Goal: Task Accomplishment & Management: Manage account settings

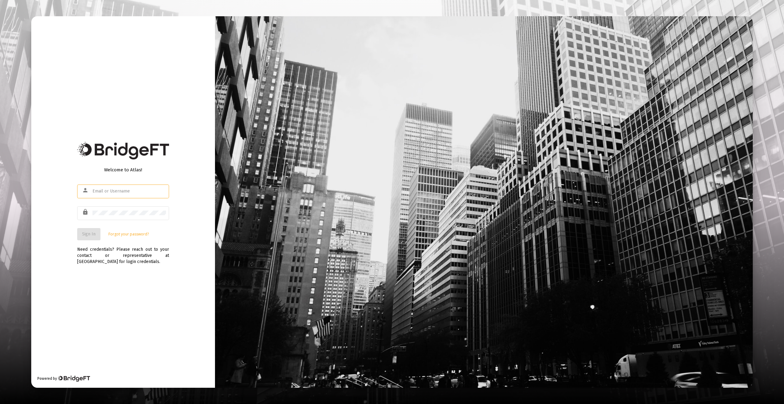
type input "[EMAIL_ADDRESS][DOMAIN_NAME]"
drag, startPoint x: 68, startPoint y: 260, endPoint x: 78, endPoint y: 244, distance: 19.5
click at [69, 258] on div "Welcome to Atlas! person [EMAIL_ADDRESS][DOMAIN_NAME] lock Sign In Forgot your …" at bounding box center [123, 202] width 184 height 372
click at [84, 236] on span "Sign In" at bounding box center [88, 233] width 13 height 5
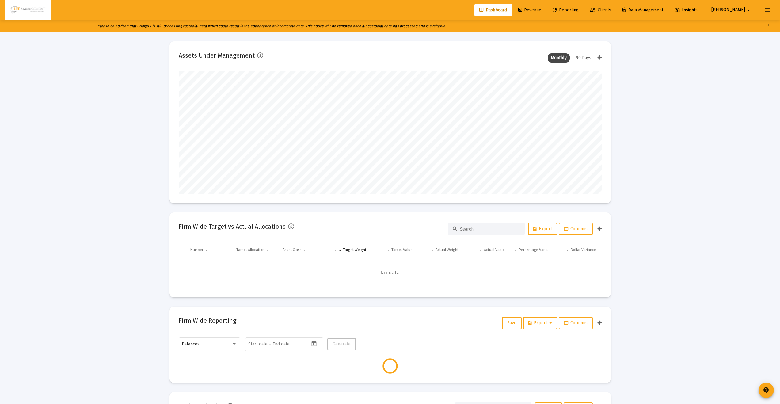
scroll to position [123, 423]
type input "[DATE]"
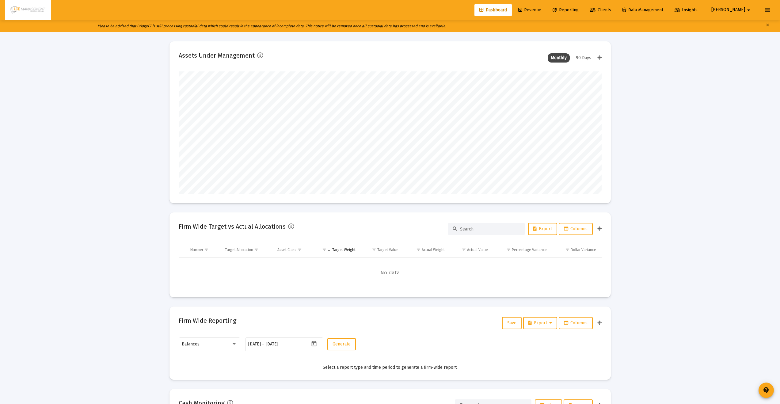
click at [579, 8] on span "Reporting" at bounding box center [565, 9] width 26 height 5
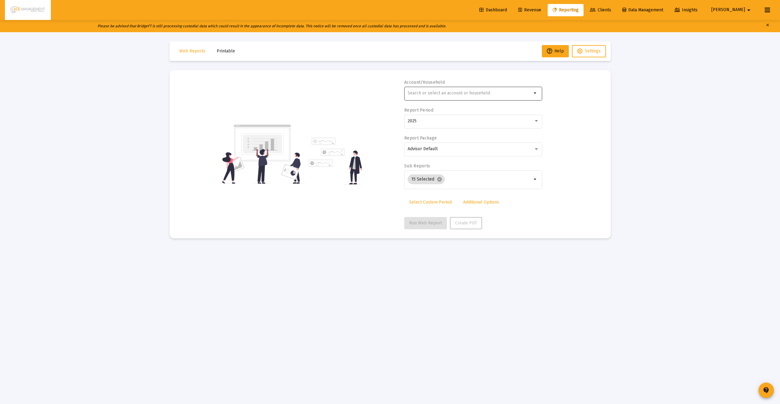
click at [442, 89] on div at bounding box center [470, 92] width 124 height 15
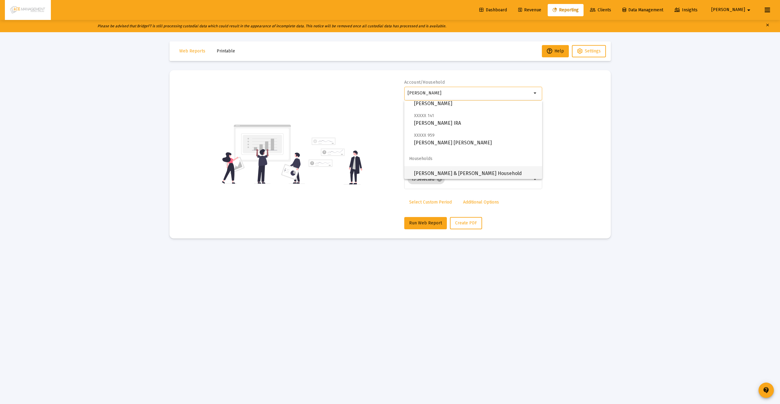
scroll to position [25, 0]
click at [432, 169] on span "[PERSON_NAME] & [PERSON_NAME] Household" at bounding box center [475, 171] width 123 height 15
type input "[PERSON_NAME] & [PERSON_NAME] Household"
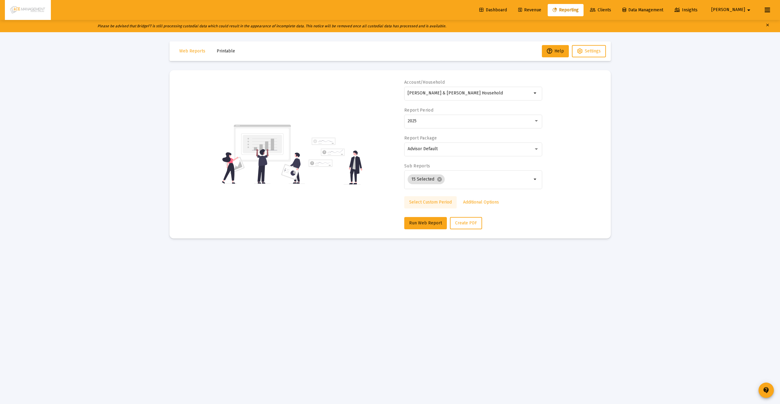
click at [432, 200] on span "Select Custom Period" at bounding box center [430, 201] width 43 height 5
click at [469, 123] on icon "Open calendar" at bounding box center [467, 121] width 6 height 6
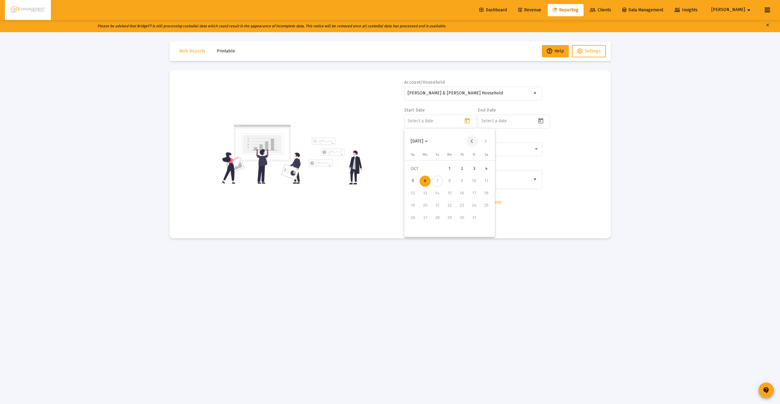
click at [473, 141] on button "Previous month" at bounding box center [472, 141] width 12 height 12
click at [472, 142] on button "Previous month" at bounding box center [472, 141] width 12 height 12
click at [473, 141] on button "Previous month" at bounding box center [472, 141] width 12 height 12
click at [439, 181] on div "1" at bounding box center [437, 181] width 11 height 11
type input "[DATE]"
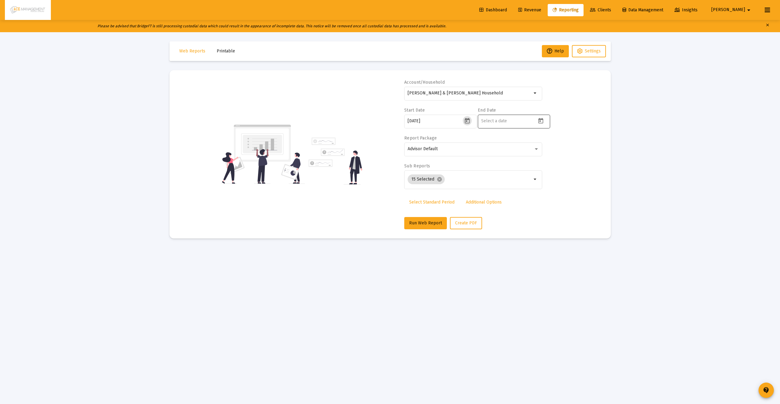
click at [541, 122] on icon "Open calendar" at bounding box center [540, 121] width 6 height 6
click at [546, 141] on button "Previous month" at bounding box center [545, 141] width 12 height 12
click at [513, 229] on div "30" at bounding box center [510, 230] width 11 height 11
type input "[DATE]"
click at [473, 220] on span "Create PDF" at bounding box center [466, 222] width 22 height 5
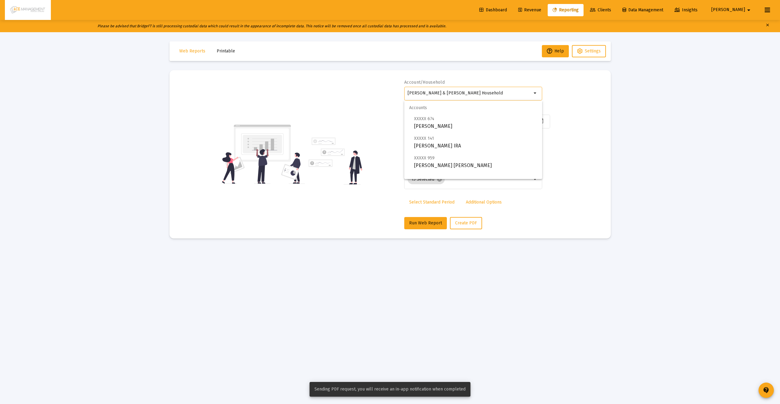
drag, startPoint x: 476, startPoint y: 93, endPoint x: 361, endPoint y: 82, distance: 116.1
click at [374, 85] on div "Account/Household [PERSON_NAME] & [PERSON_NAME] Household arrow_drop_down Start…" at bounding box center [390, 154] width 423 height 150
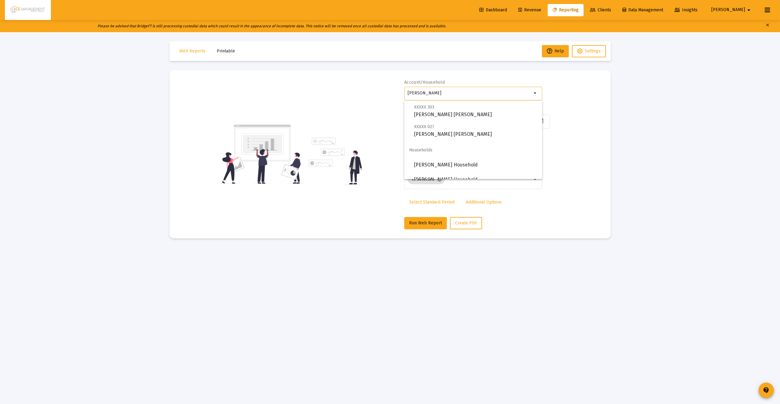
scroll to position [39, 0]
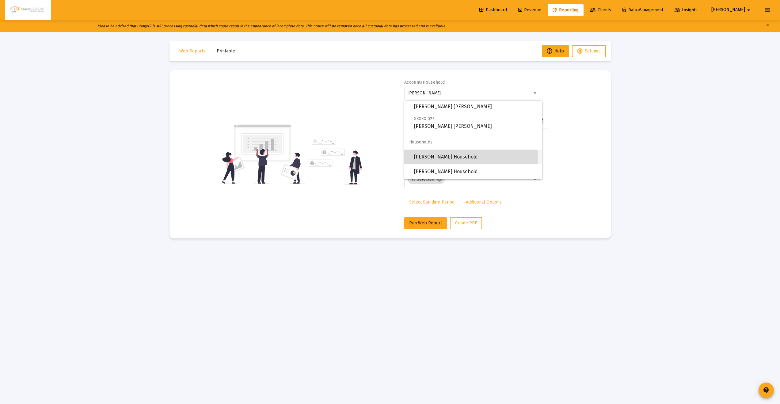
click at [441, 157] on span "[PERSON_NAME] Household" at bounding box center [475, 157] width 123 height 15
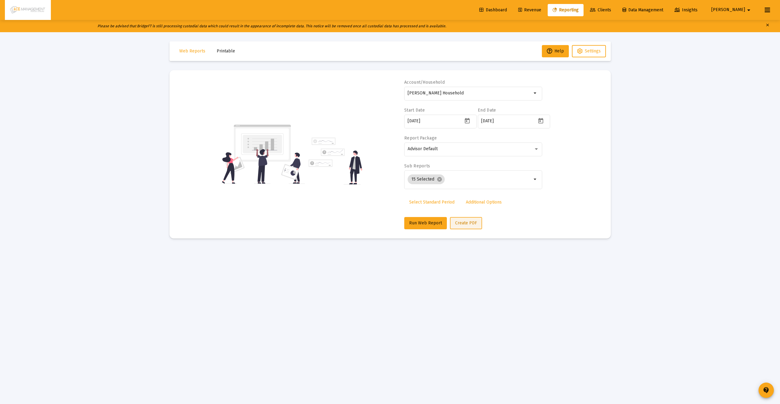
click at [460, 223] on span "Create PDF" at bounding box center [466, 222] width 22 height 5
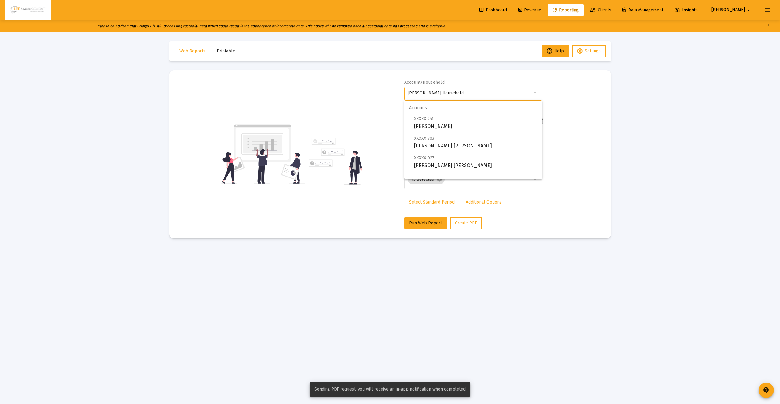
drag, startPoint x: 453, startPoint y: 92, endPoint x: 383, endPoint y: 88, distance: 70.6
click at [384, 89] on div "Account/[PERSON_NAME][GEOGRAPHIC_DATA] Household arrow_drop_down Start Date [DA…" at bounding box center [390, 154] width 423 height 150
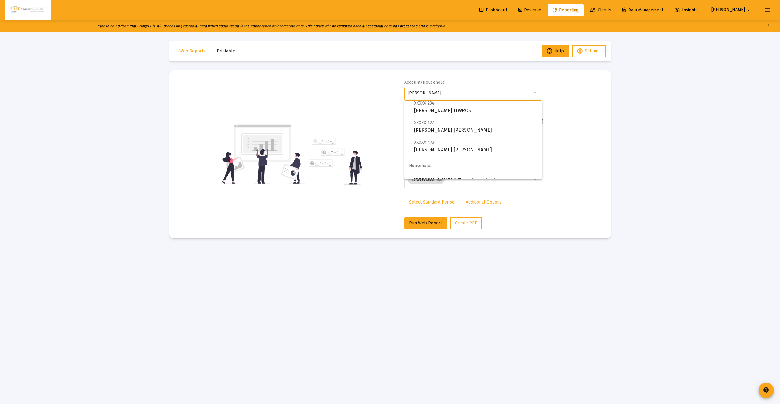
scroll to position [83, 0]
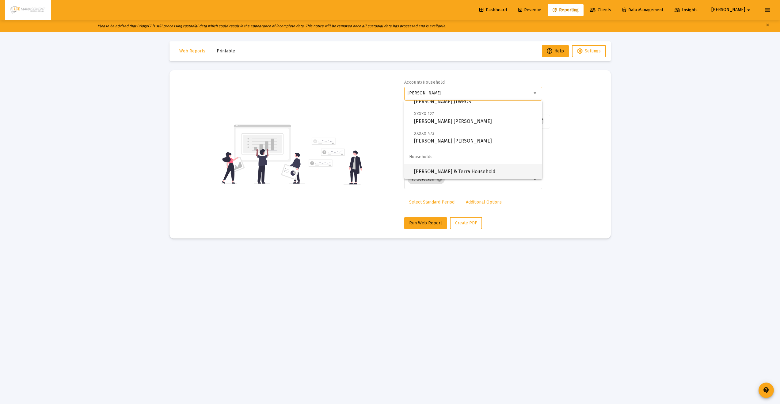
click at [444, 169] on span "[PERSON_NAME] & Terra Household" at bounding box center [475, 171] width 123 height 15
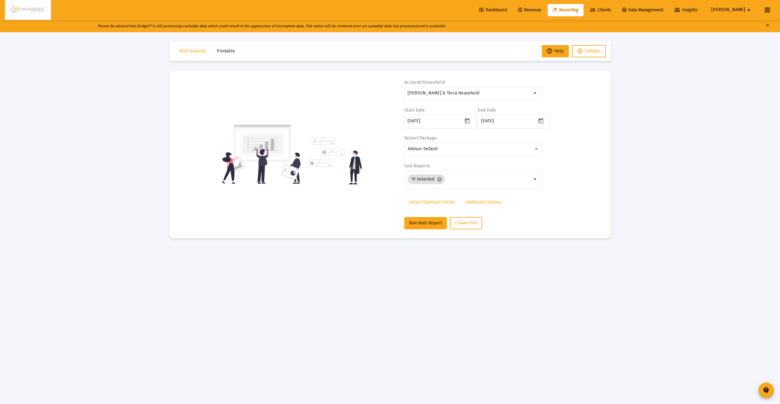
click at [476, 232] on mat-card "Account/[PERSON_NAME] & Terra Household arrow_drop_down Start Date [DATE] End D…" at bounding box center [389, 154] width 441 height 168
click at [473, 226] on button "Create PDF" at bounding box center [466, 223] width 32 height 12
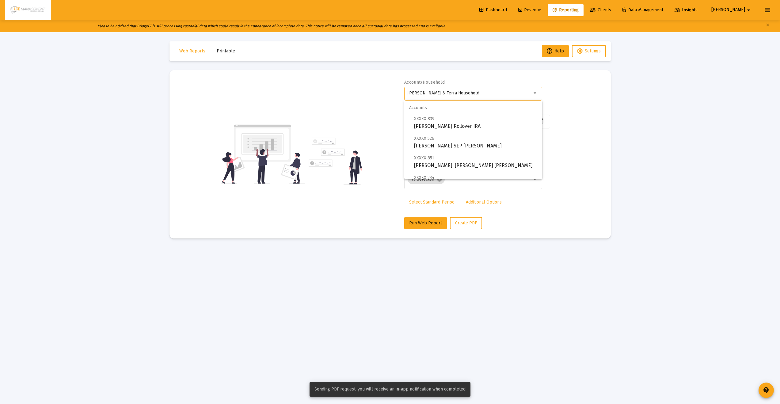
drag, startPoint x: 468, startPoint y: 93, endPoint x: 384, endPoint y: 89, distance: 84.1
click at [383, 89] on div "Account/[PERSON_NAME] & Terra Household arrow_drop_down Start Date [DATE] End D…" at bounding box center [390, 154] width 423 height 150
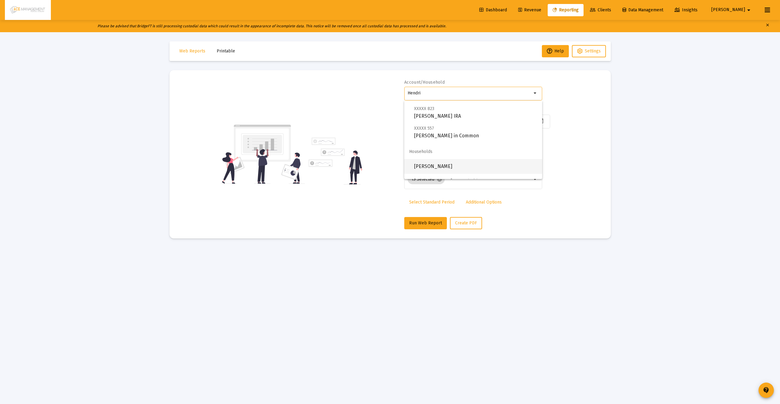
scroll to position [98, 0]
click at [445, 160] on span "[PERSON_NAME]" at bounding box center [475, 157] width 123 height 15
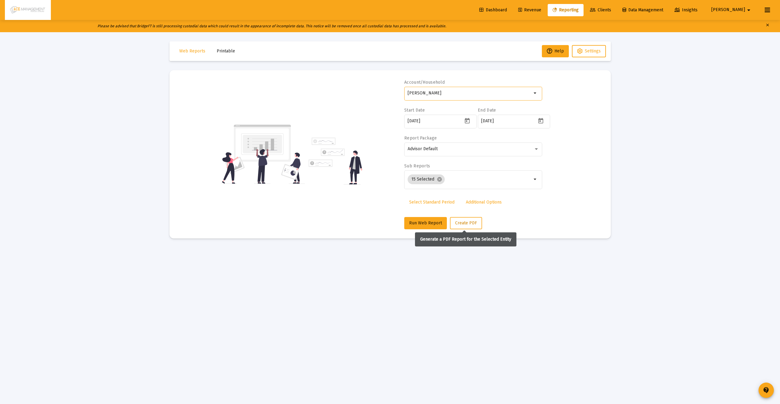
click at [470, 222] on span "Create PDF" at bounding box center [466, 222] width 22 height 5
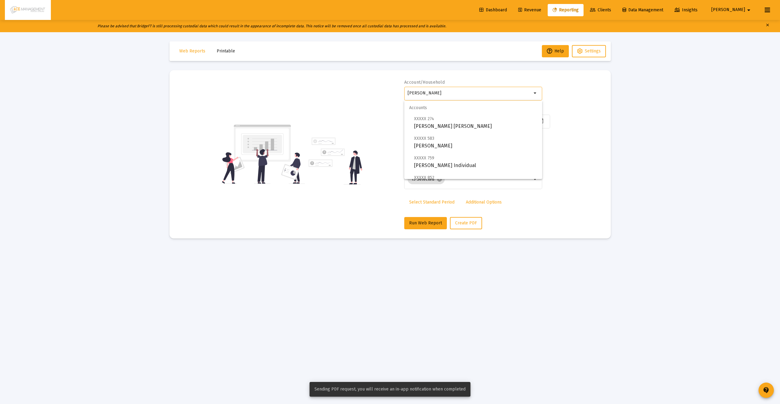
drag, startPoint x: 471, startPoint y: 94, endPoint x: 386, endPoint y: 85, distance: 85.0
click at [386, 85] on div "Account/[PERSON_NAME] Household arrow_drop_down Start Date [DATE] End Date [DAT…" at bounding box center [390, 154] width 423 height 150
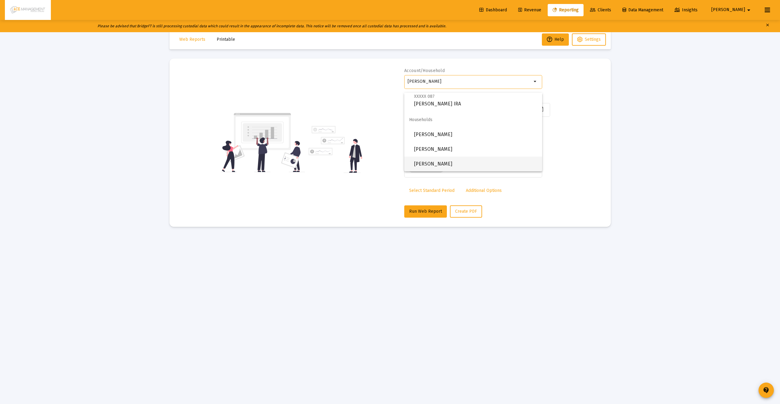
scroll to position [12, 0]
click at [565, 107] on div "Account/Household [PERSON_NAME] arrow_drop_down Start Date [DATE] End Date [DAT…" at bounding box center [390, 142] width 423 height 150
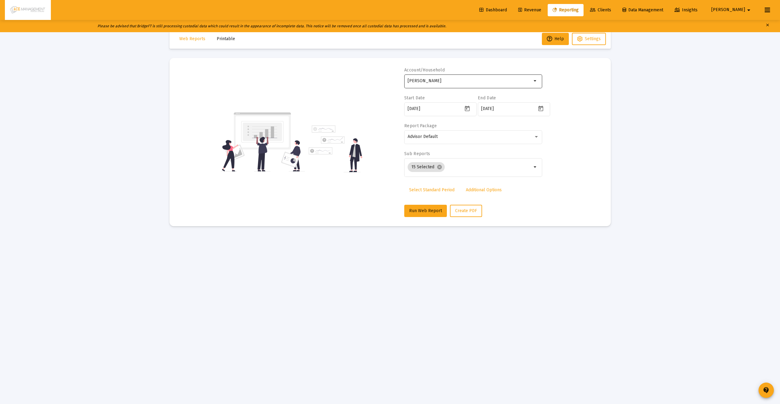
click at [465, 82] on input "[PERSON_NAME]" at bounding box center [470, 80] width 124 height 5
type input "H"
click at [452, 158] on span "[PERSON_NAME]" at bounding box center [475, 159] width 123 height 15
click at [467, 209] on span "Create PDF" at bounding box center [466, 210] width 22 height 5
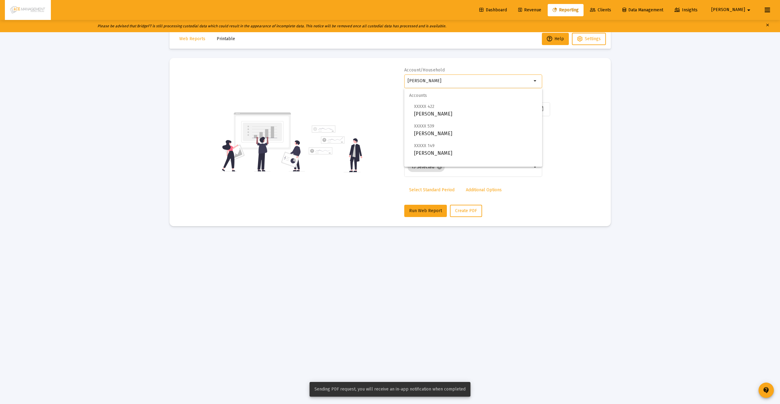
drag, startPoint x: 460, startPoint y: 80, endPoint x: 404, endPoint y: 76, distance: 56.5
click at [403, 76] on div "Account/[PERSON_NAME][GEOGRAPHIC_DATA] arrow_drop_down Start Date [DATE] End Da…" at bounding box center [390, 142] width 423 height 150
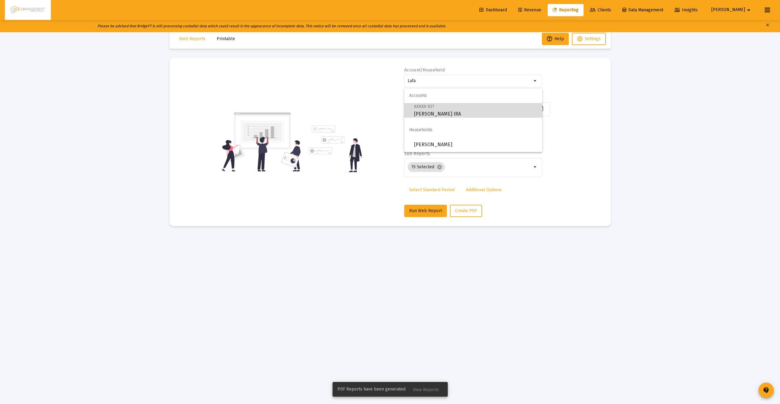
click at [430, 113] on span "XXXXX 027 [PERSON_NAME] IRA" at bounding box center [475, 110] width 123 height 15
click at [476, 207] on button "Create PDF" at bounding box center [466, 211] width 32 height 12
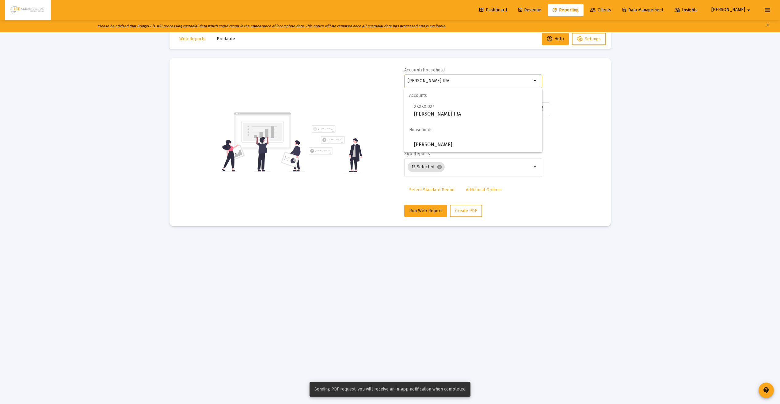
drag, startPoint x: 461, startPoint y: 82, endPoint x: 382, endPoint y: 76, distance: 79.0
click at [388, 76] on div "Account/Household [PERSON_NAME] IRA arrow_drop_down Start Date [DATE] End Date …" at bounding box center [390, 142] width 423 height 150
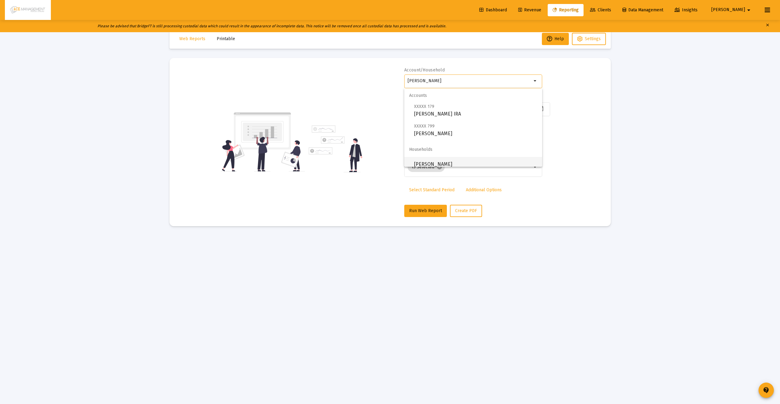
click at [450, 161] on span "[PERSON_NAME]" at bounding box center [475, 164] width 123 height 15
click at [461, 206] on button "Create PDF" at bounding box center [466, 211] width 32 height 12
drag, startPoint x: 456, startPoint y: 80, endPoint x: 389, endPoint y: 74, distance: 66.4
click at [392, 74] on div "Account/[PERSON_NAME] arrow_drop_down Start Date [DATE] End Date [DATE] Report …" at bounding box center [390, 142] width 423 height 150
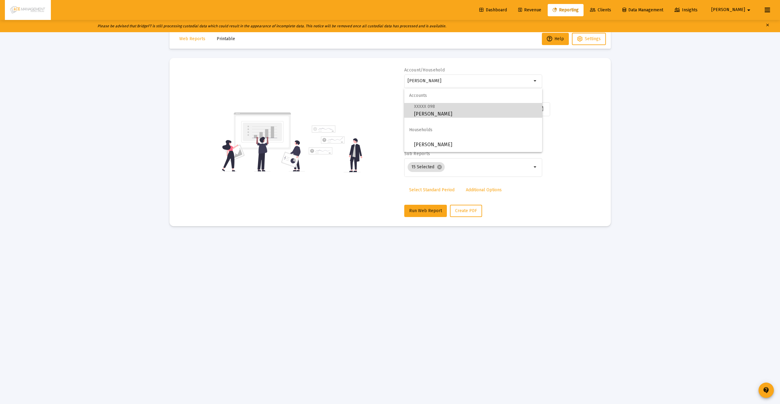
click at [434, 108] on span "XXXXX 098 [PERSON_NAME]" at bounding box center [475, 110] width 123 height 15
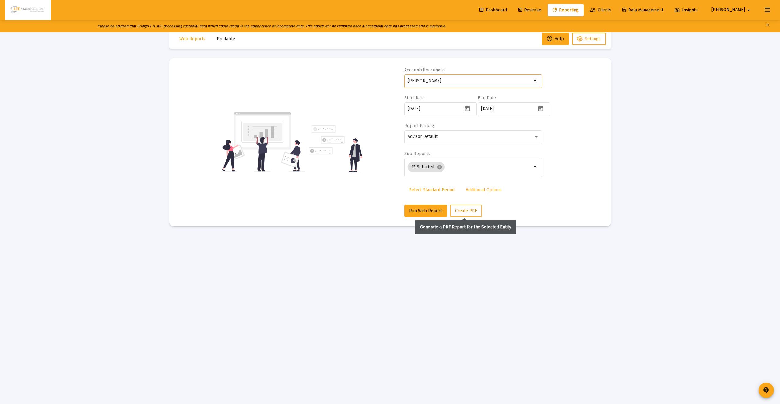
click at [464, 206] on button "Create PDF" at bounding box center [466, 211] width 32 height 12
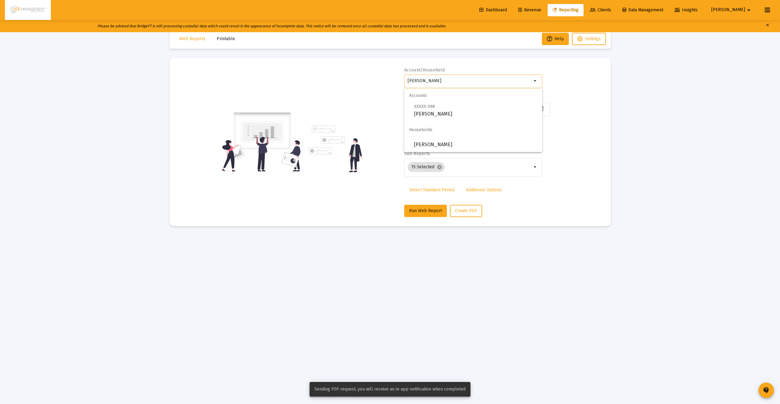
drag, startPoint x: 450, startPoint y: 82, endPoint x: 388, endPoint y: 77, distance: 62.8
click at [390, 77] on div "Account/[PERSON_NAME] Trust arrow_drop_down Start Date [DATE] End Date [DATE] R…" at bounding box center [390, 142] width 423 height 150
click at [448, 81] on input "[PERSON_NAME]" at bounding box center [470, 80] width 124 height 5
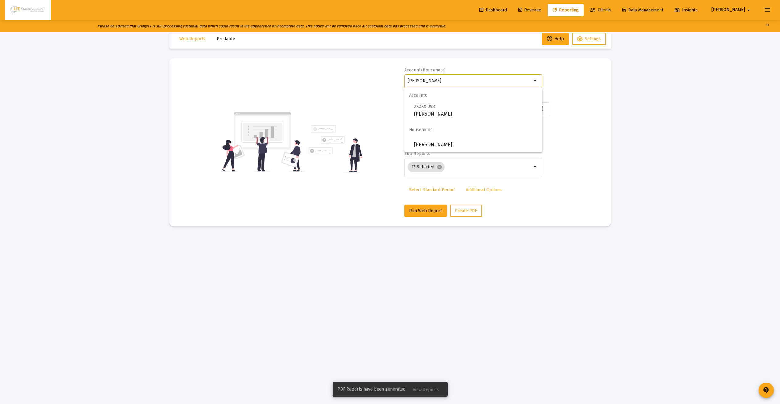
drag, startPoint x: 448, startPoint y: 81, endPoint x: 344, endPoint y: 82, distance: 103.9
click at [348, 82] on div "Account/[PERSON_NAME] Trust arrow_drop_down Start Date [DATE] End Date [DATE] R…" at bounding box center [390, 142] width 423 height 150
click at [461, 165] on span "[PERSON_NAME]" at bounding box center [475, 164] width 123 height 15
type input "[PERSON_NAME]"
click at [477, 213] on button "Create PDF" at bounding box center [466, 211] width 32 height 12
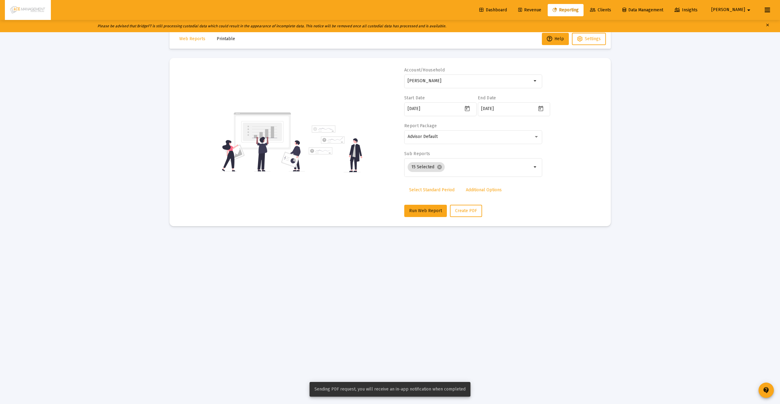
click at [611, 8] on span "Clients" at bounding box center [600, 9] width 21 height 5
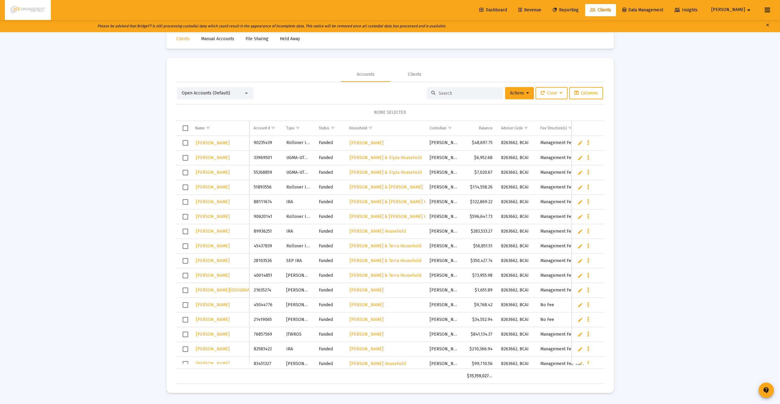
click at [444, 91] on input at bounding box center [468, 93] width 60 height 5
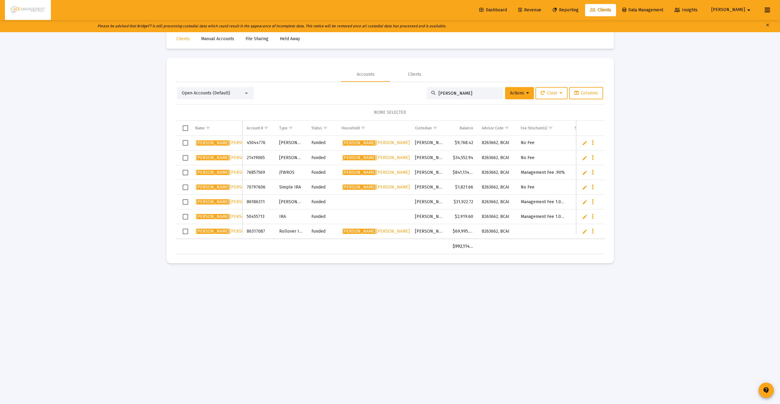
type input "[PERSON_NAME]"
click at [583, 172] on link "Edit" at bounding box center [585, 173] width 6 height 6
click at [586, 171] on link "Edit" at bounding box center [585, 173] width 6 height 6
type input "[PERSON_NAME] & [PERSON_NAME]"
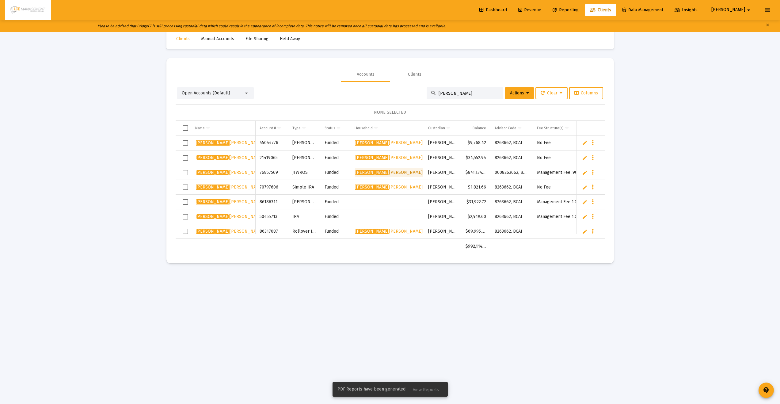
click at [406, 173] on span "[PERSON_NAME], [PERSON_NAME]" at bounding box center [388, 172] width 67 height 5
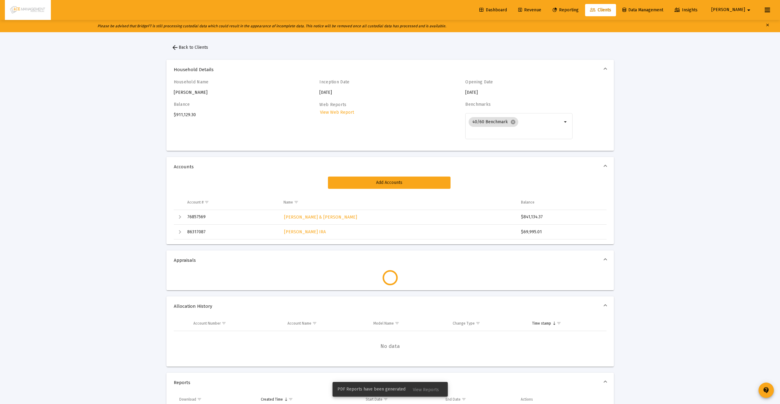
scroll to position [12, 0]
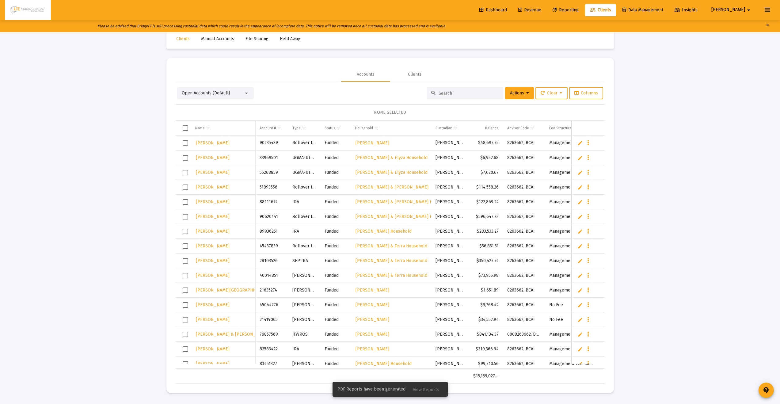
click at [449, 90] on div at bounding box center [465, 93] width 77 height 12
click at [449, 91] on input at bounding box center [468, 93] width 60 height 5
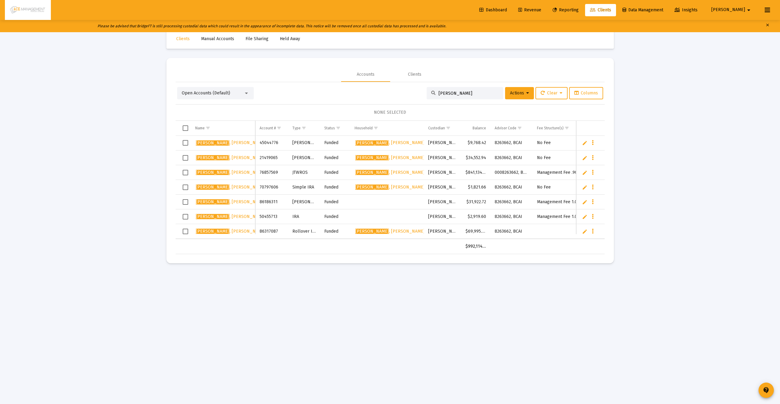
type input "[PERSON_NAME]"
click at [187, 173] on span "Select row" at bounding box center [186, 173] width 6 height 6
click at [594, 171] on button "Data grid" at bounding box center [593, 172] width 6 height 6
click at [405, 173] on div at bounding box center [390, 202] width 780 height 404
click at [585, 172] on link "Edit" at bounding box center [585, 173] width 6 height 6
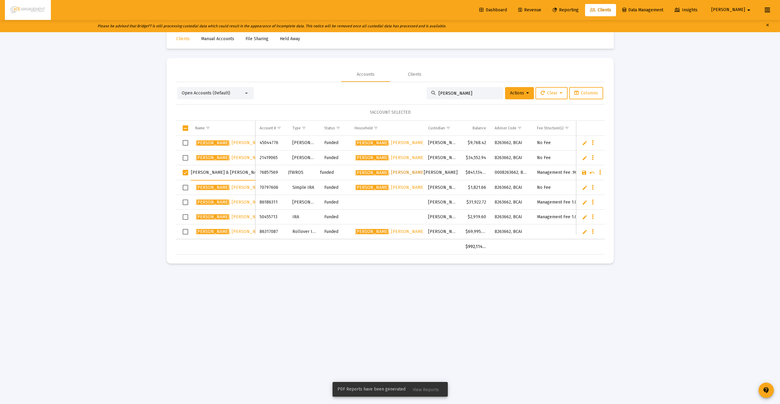
click at [404, 172] on span "[PERSON_NAME]" at bounding box center [390, 172] width 70 height 5
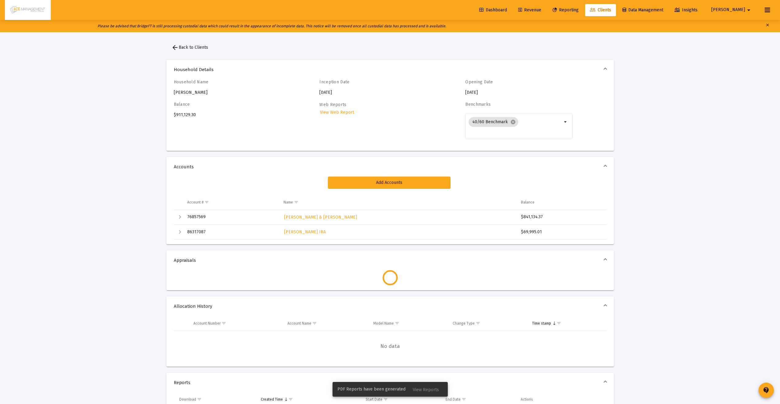
scroll to position [12, 0]
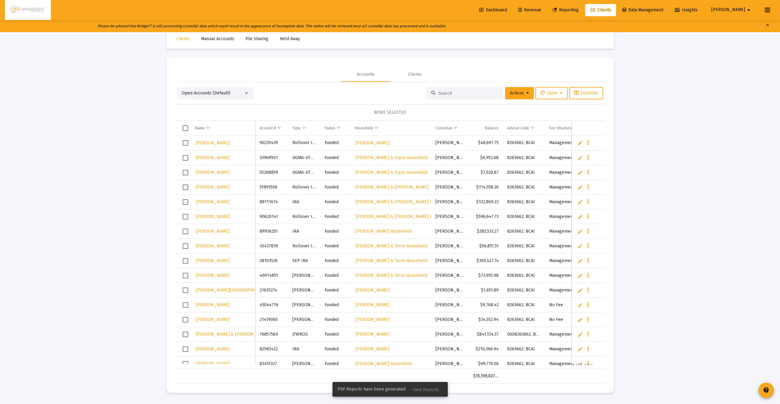
click at [465, 94] on input at bounding box center [468, 93] width 60 height 5
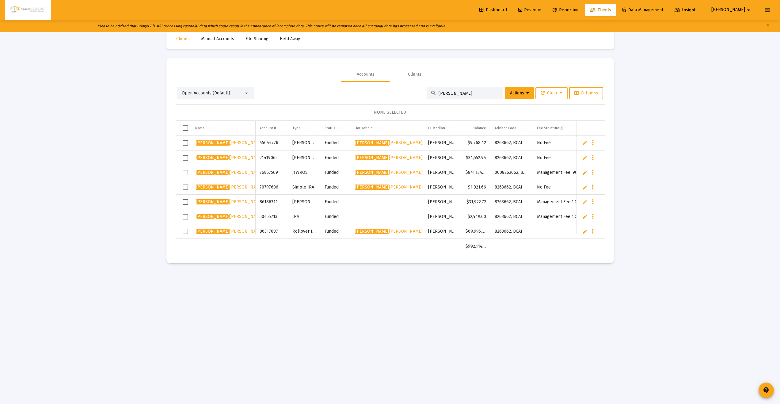
type input "[PERSON_NAME]"
click at [594, 174] on button "Data grid" at bounding box center [593, 172] width 6 height 6
click at [185, 173] on div at bounding box center [390, 202] width 780 height 404
click at [186, 173] on span "Select row" at bounding box center [186, 173] width 6 height 6
click at [595, 173] on div "Data grid" at bounding box center [593, 171] width 8 height 5
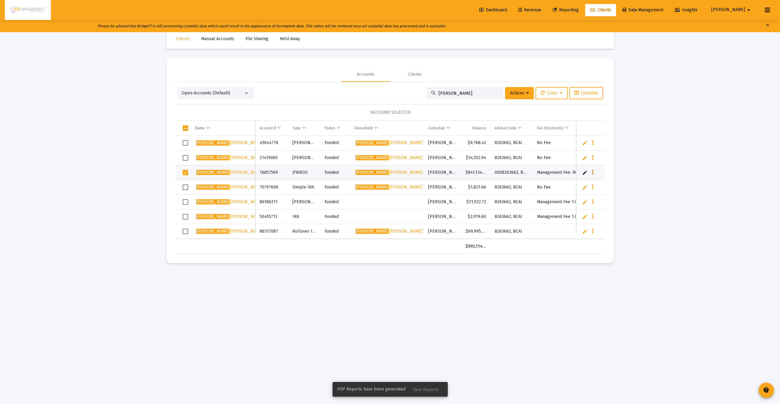
click at [594, 171] on button "Data grid" at bounding box center [593, 172] width 6 height 6
click at [605, 211] on button "Map to Household" at bounding box center [617, 214] width 55 height 15
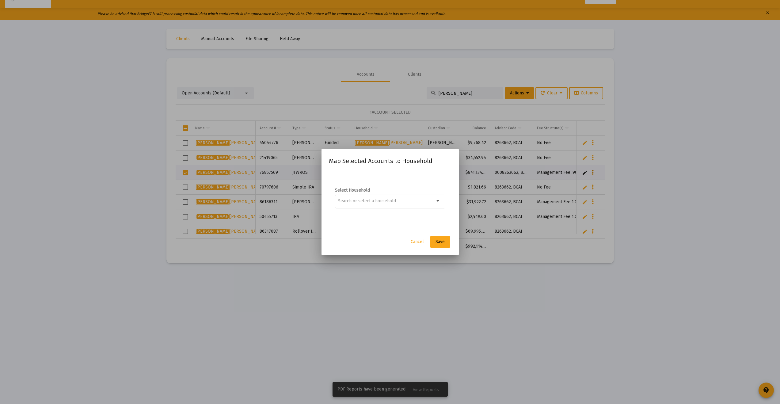
scroll to position [0, 0]
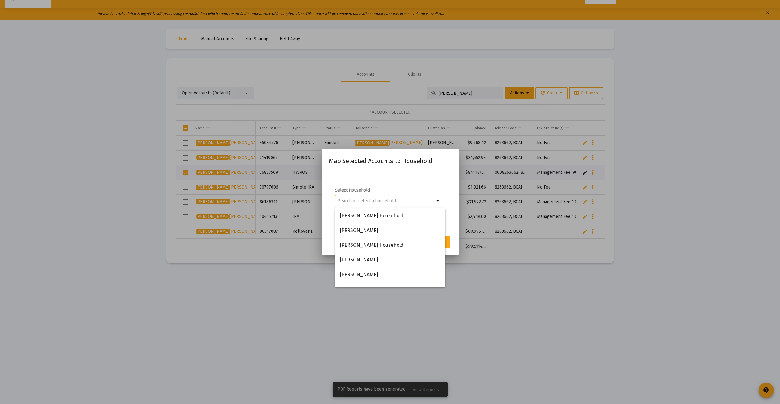
click at [429, 168] on div "Map Selected Accounts to Household Select Household arrow_drop_down Cancel Save" at bounding box center [390, 202] width 123 height 92
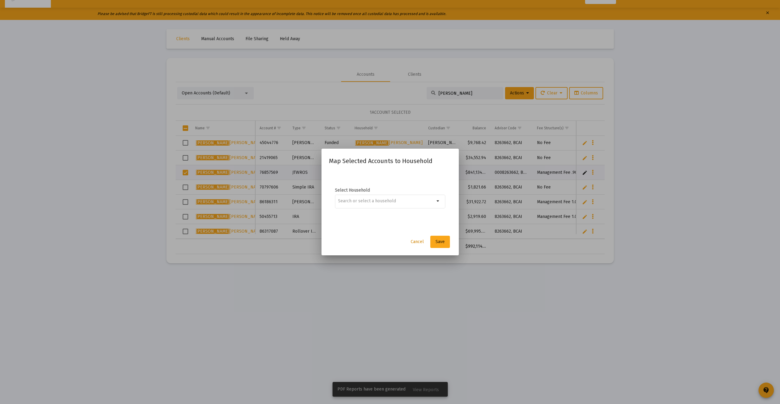
click at [417, 238] on button "Cancel" at bounding box center [417, 242] width 23 height 12
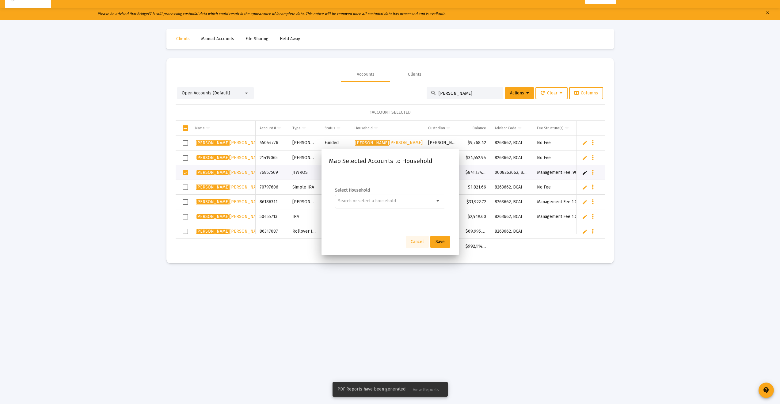
scroll to position [12, 0]
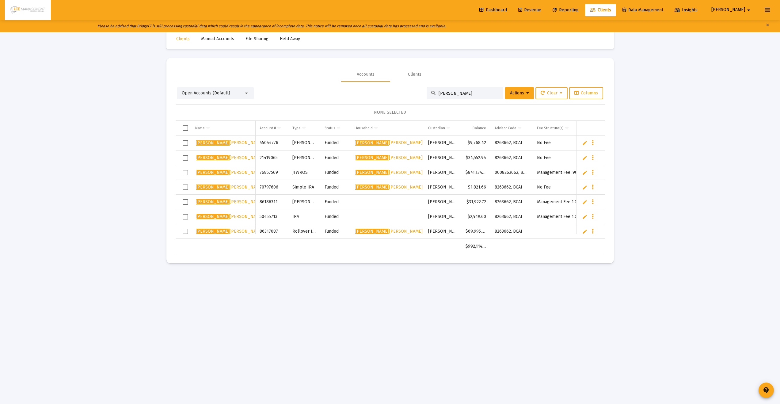
click at [184, 173] on span "Select row" at bounding box center [186, 173] width 6 height 6
click at [526, 94] on button "Actions" at bounding box center [519, 93] width 29 height 12
click at [490, 310] on div at bounding box center [390, 202] width 780 height 404
click at [287, 83] on div "Open Accounts (Default) [PERSON_NAME] Actions Clear Columns 1 ACCOUNT SELECTED …" at bounding box center [390, 168] width 429 height 172
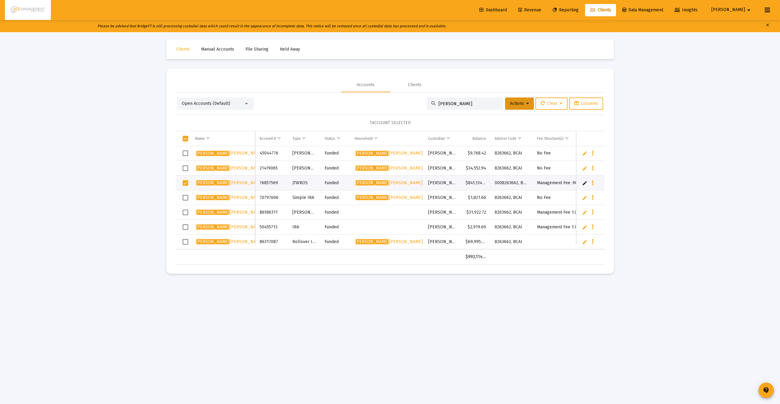
scroll to position [0, 0]
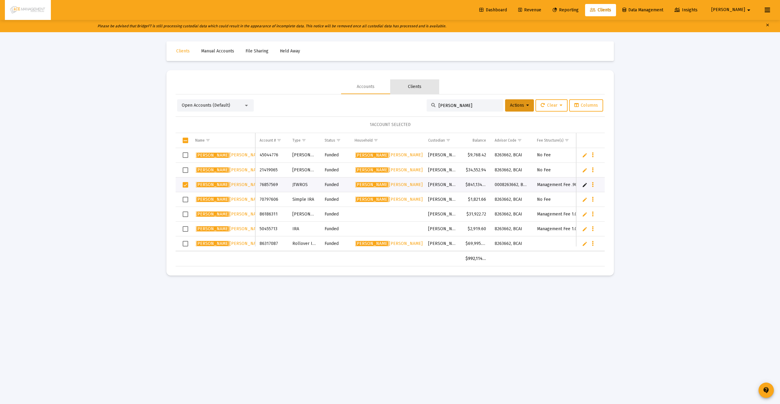
click at [416, 89] on div "Clients" at bounding box center [414, 87] width 13 height 6
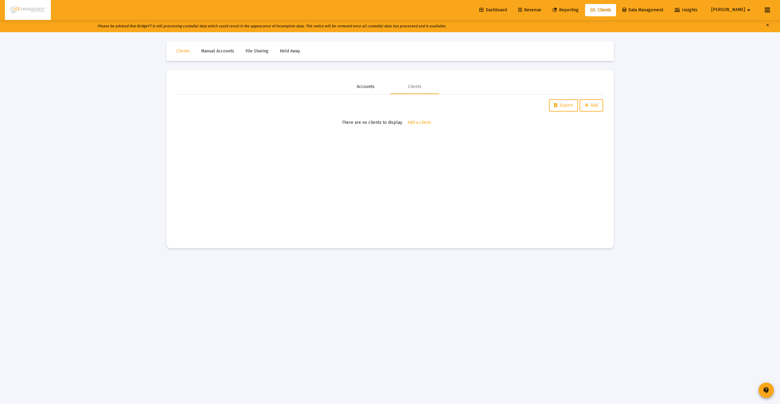
click at [359, 84] on div "Accounts" at bounding box center [366, 87] width 18 height 6
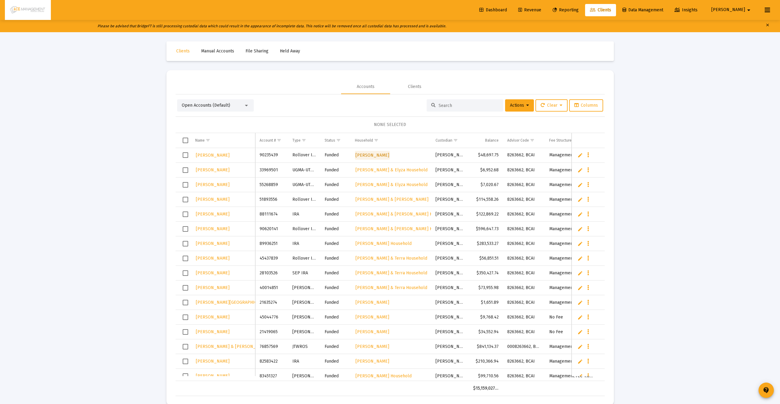
click at [389, 154] on span "[PERSON_NAME]" at bounding box center [372, 155] width 34 height 5
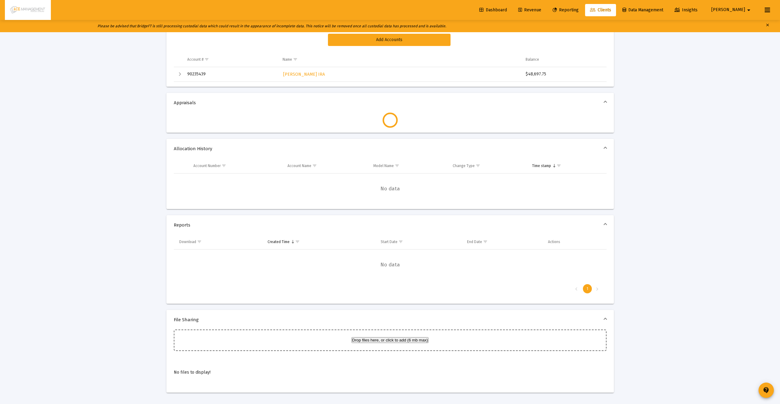
scroll to position [135, 0]
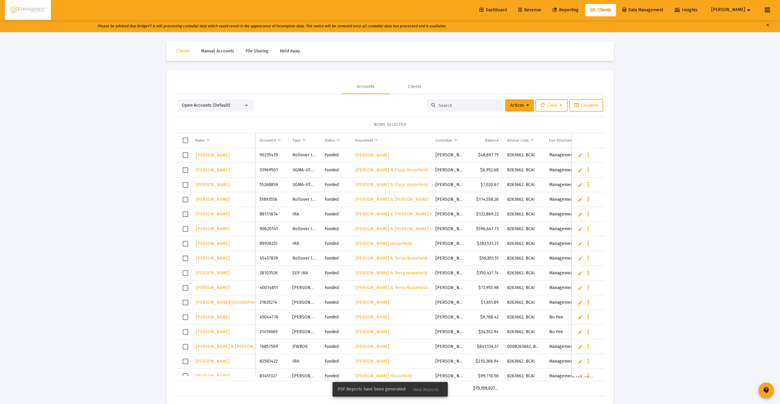
click at [478, 108] on input at bounding box center [468, 105] width 60 height 5
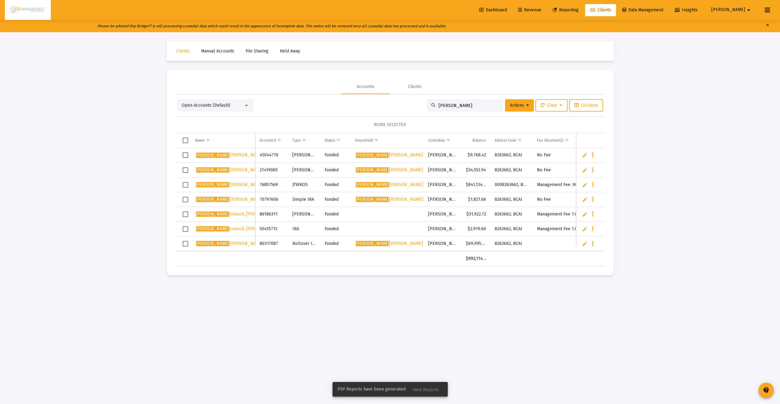
type input "[PERSON_NAME]"
drag, startPoint x: 558, startPoint y: 183, endPoint x: 521, endPoint y: 183, distance: 37.4
click at [521, 183] on tr "[PERSON_NAME] [PERSON_NAME] & [PERSON_NAME] 76857569 JTWROS Funded [PERSON_NAME…" at bounding box center [438, 184] width 525 height 15
click at [514, 182] on td "0008263662, BCAI" at bounding box center [511, 184] width 42 height 15
click at [586, 185] on link "Edit" at bounding box center [585, 185] width 6 height 6
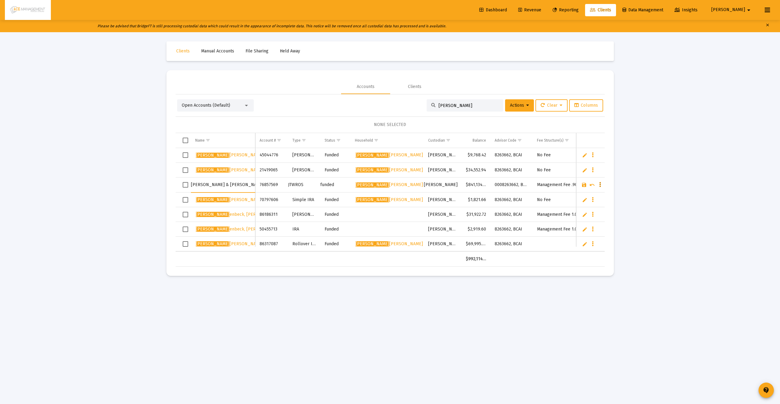
click at [602, 185] on button "Data grid" at bounding box center [600, 185] width 6 height 6
click at [38, 239] on div at bounding box center [390, 202] width 780 height 404
click at [390, 183] on span "[PERSON_NAME] enbeck, [PERSON_NAME]" at bounding box center [388, 184] width 67 height 5
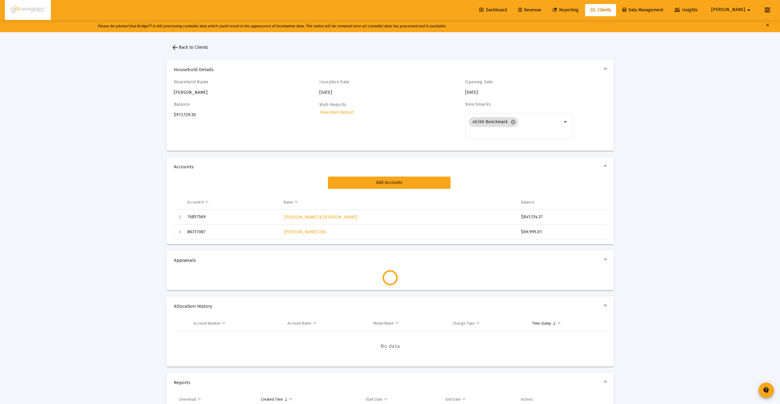
click at [188, 94] on div "Household Name [PERSON_NAME]" at bounding box center [227, 87] width 107 height 16
click at [188, 93] on div "Household Name [PERSON_NAME]" at bounding box center [227, 87] width 107 height 16
click at [178, 45] on mat-icon "arrow_back" at bounding box center [174, 47] width 7 height 7
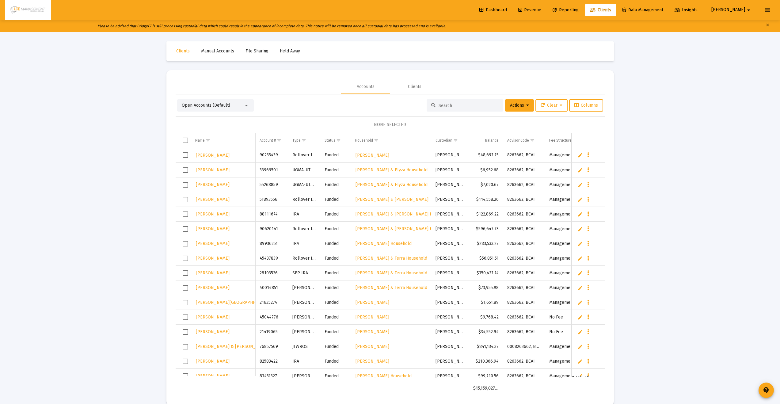
click at [185, 158] on td "Data grid" at bounding box center [183, 155] width 15 height 15
click at [582, 154] on link "Edit" at bounding box center [580, 155] width 6 height 6
click at [600, 156] on icon "Data grid" at bounding box center [600, 155] width 2 height 7
click at [394, 347] on div at bounding box center [390, 202] width 780 height 404
click at [186, 156] on span "Select row" at bounding box center [186, 156] width 6 height 6
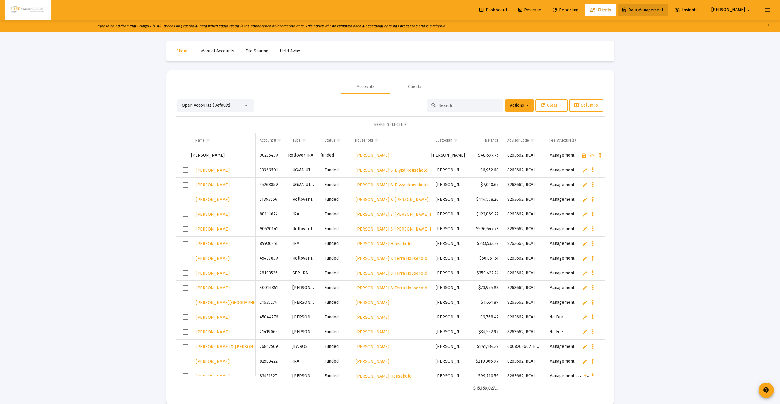
click at [663, 11] on span "Data Management" at bounding box center [642, 9] width 41 height 5
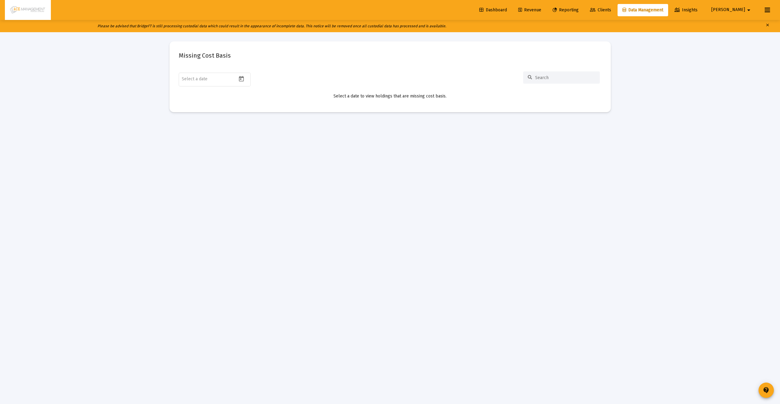
click at [502, 6] on link "Dashboard" at bounding box center [492, 10] width 37 height 12
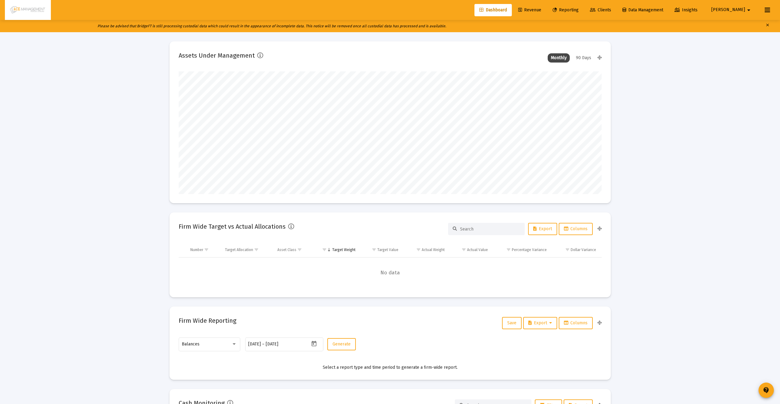
click at [616, 5] on link "Clients" at bounding box center [600, 10] width 31 height 12
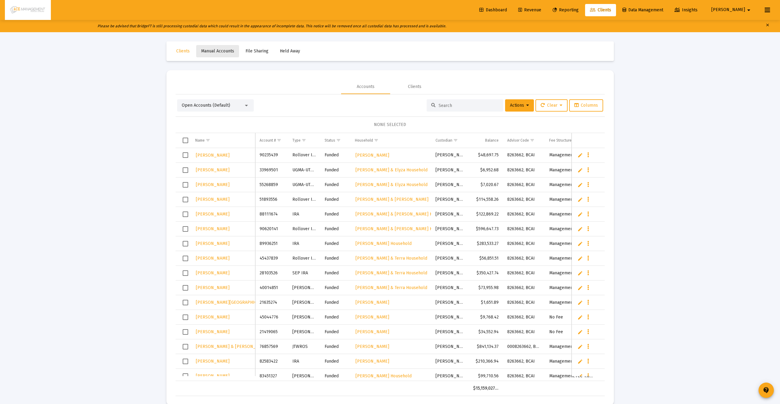
click at [211, 50] on span "Manual Accounts" at bounding box center [217, 50] width 33 height 5
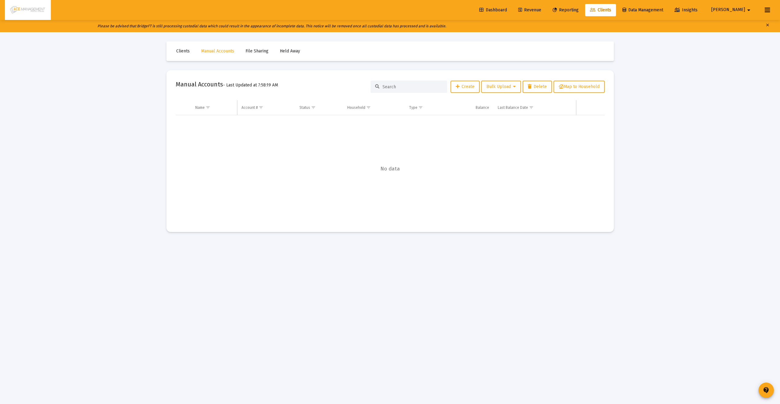
click at [403, 83] on div at bounding box center [408, 87] width 77 height 12
click at [403, 84] on input at bounding box center [412, 86] width 60 height 5
type input "[PERSON_NAME]"
click at [189, 50] on span "Clients" at bounding box center [182, 50] width 13 height 5
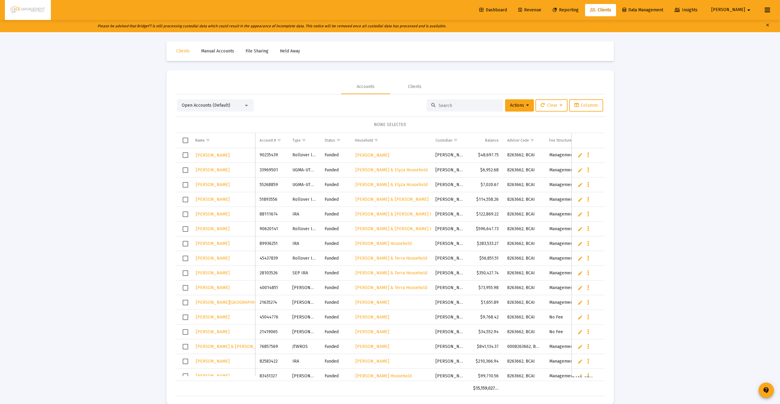
click at [251, 102] on div "Open Accounts (Default)" at bounding box center [215, 105] width 77 height 12
click at [245, 106] on div at bounding box center [247, 105] width 6 height 5
click at [207, 161] on span "Households (Default)" at bounding box center [213, 158] width 63 height 13
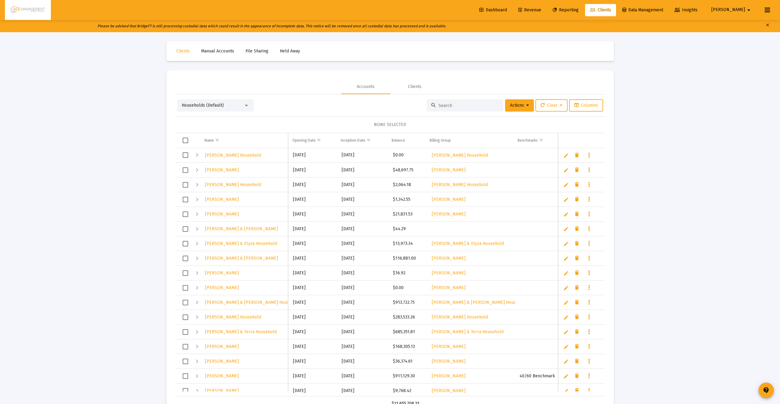
click at [567, 377] on link "Edit" at bounding box center [566, 376] width 6 height 6
click at [234, 377] on input "[PERSON_NAME]" at bounding box center [244, 376] width 88 height 15
type input "[PERSON_NAME] & [PERSON_NAME]"
click at [570, 376] on link "Save" at bounding box center [571, 376] width 6 height 6
click at [579, 8] on span "Reporting" at bounding box center [565, 9] width 26 height 5
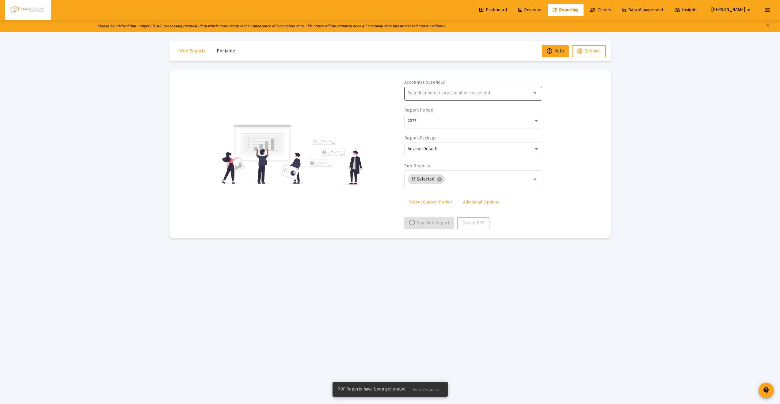
click at [436, 99] on div at bounding box center [470, 92] width 124 height 15
click at [449, 159] on span "[PERSON_NAME] & [PERSON_NAME]" at bounding box center [475, 161] width 123 height 15
type input "[PERSON_NAME] & [PERSON_NAME]"
click at [441, 206] on link "Select Custom Period" at bounding box center [430, 202] width 52 height 12
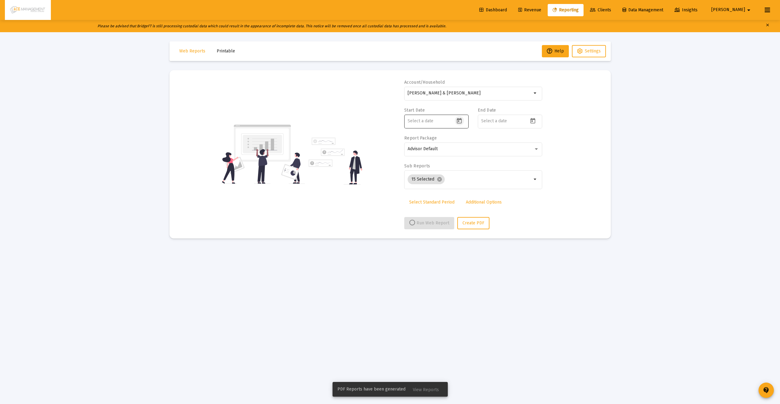
click at [461, 121] on icon "Open calendar" at bounding box center [459, 121] width 5 height 6
click at [471, 141] on button "Previous month" at bounding box center [472, 141] width 12 height 12
click at [473, 141] on button "Previous month" at bounding box center [472, 141] width 12 height 12
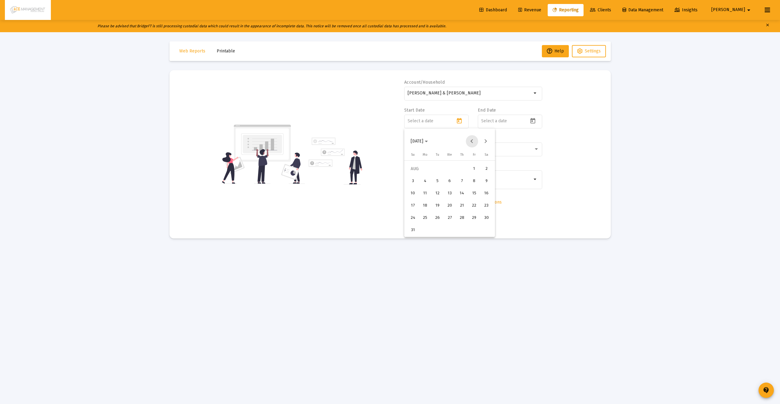
click at [473, 141] on button "Previous month" at bounding box center [472, 141] width 12 height 12
click at [438, 181] on div "1" at bounding box center [437, 181] width 11 height 11
type input "[DATE]"
click at [530, 122] on icon "Open calendar" at bounding box center [532, 121] width 6 height 6
click at [542, 144] on button "Previous month" at bounding box center [545, 141] width 12 height 12
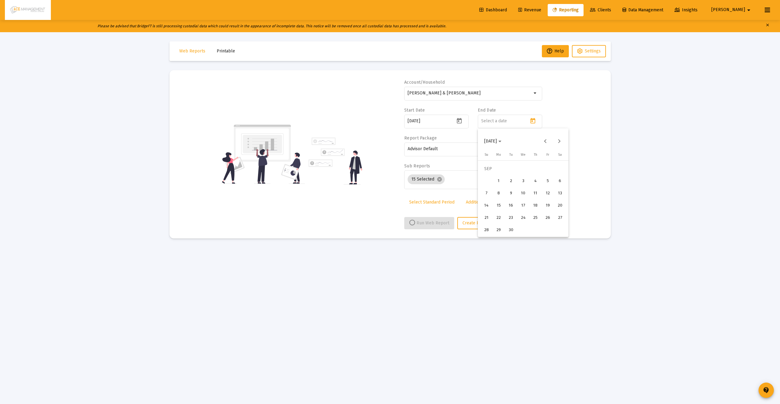
click at [512, 233] on div "30" at bounding box center [510, 230] width 11 height 11
type input "[DATE]"
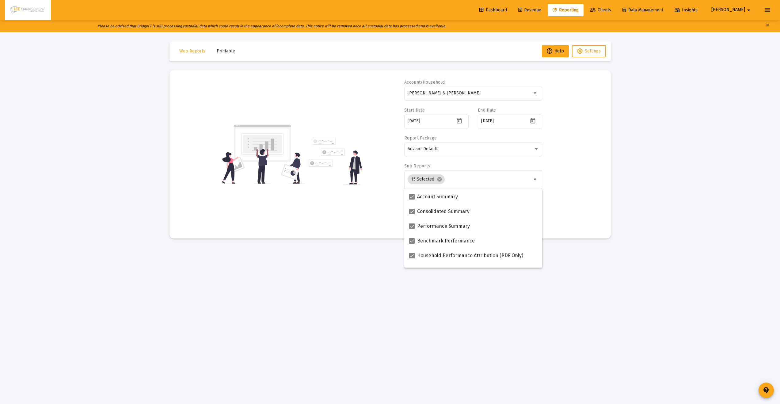
click at [584, 182] on div "Account/[PERSON_NAME] & [PERSON_NAME] arrow_drop_down Start Date [DATE] End Dat…" at bounding box center [390, 154] width 423 height 150
